Goal: Information Seeking & Learning: Learn about a topic

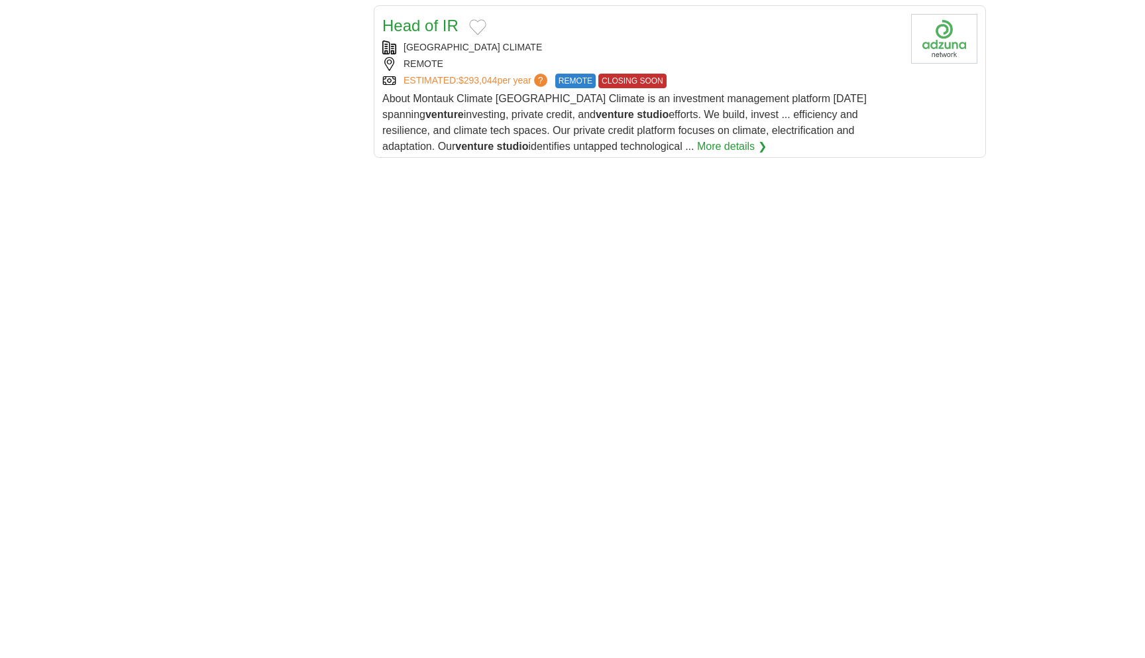
scroll to position [1620, 0]
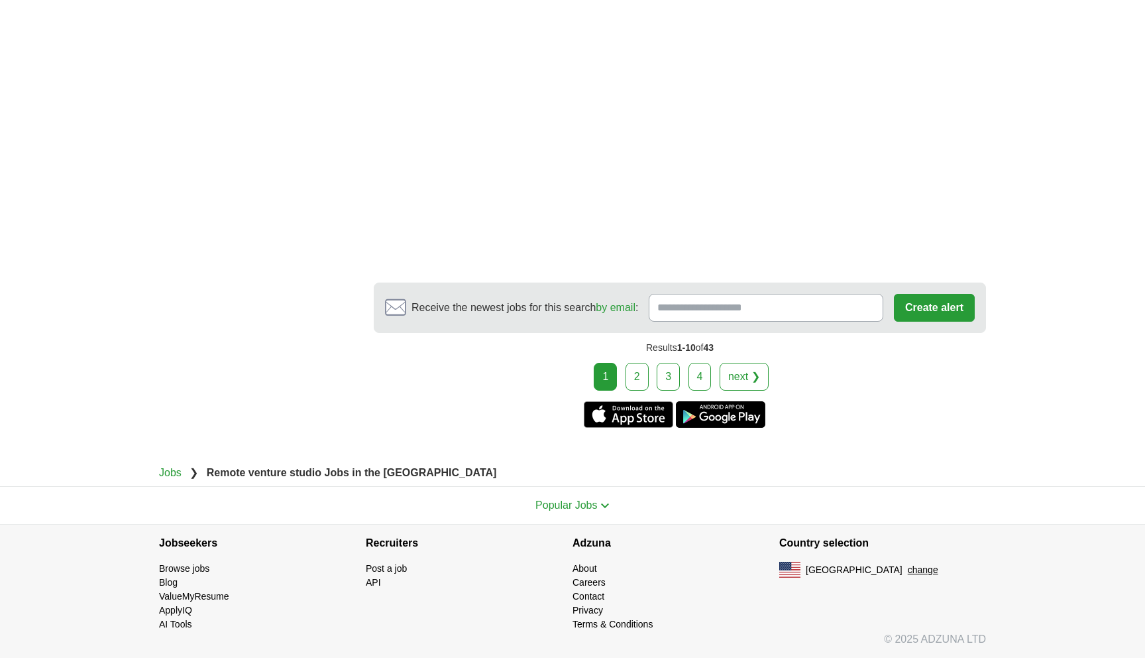
scroll to position [3116, 0]
click at [626, 363] on link "2" at bounding box center [637, 377] width 23 height 28
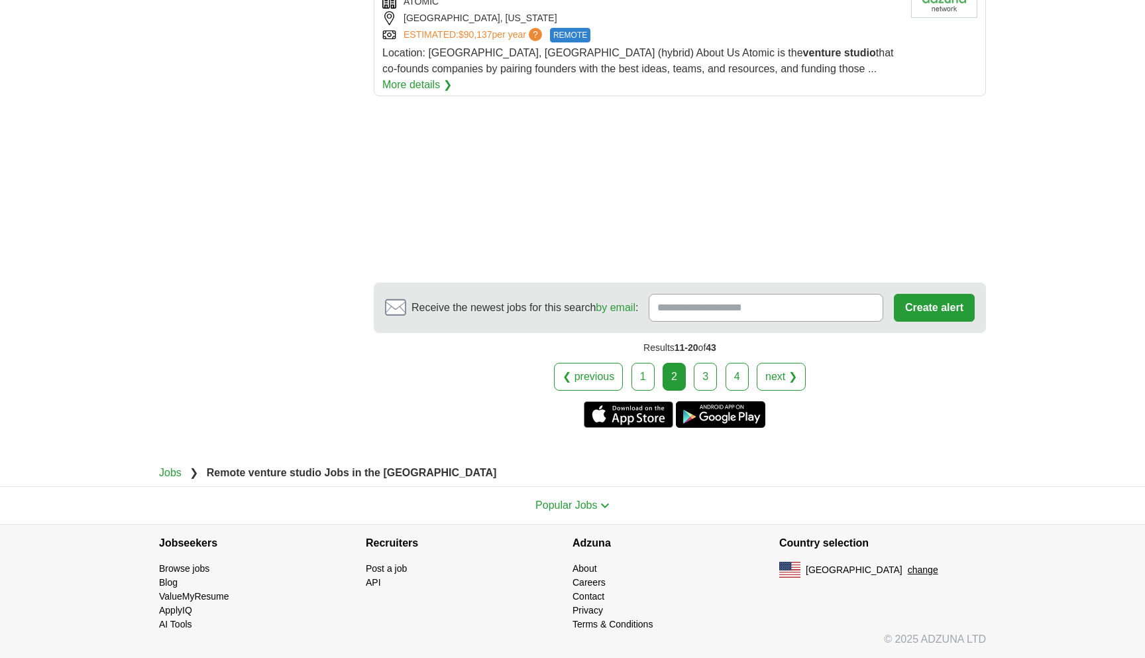
scroll to position [2241, 0]
click at [713, 363] on link "3" at bounding box center [705, 377] width 23 height 28
